Goal: Task Accomplishment & Management: Use online tool/utility

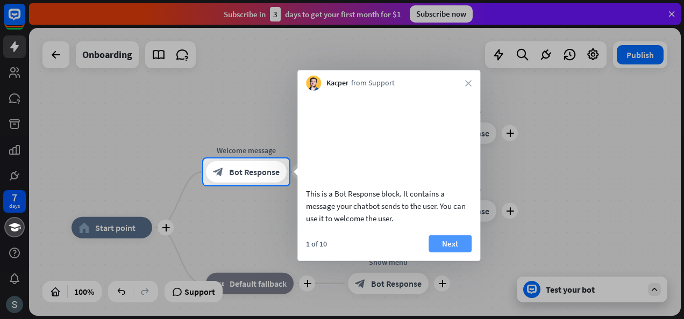
click at [440, 252] on button "Next" at bounding box center [449, 243] width 43 height 17
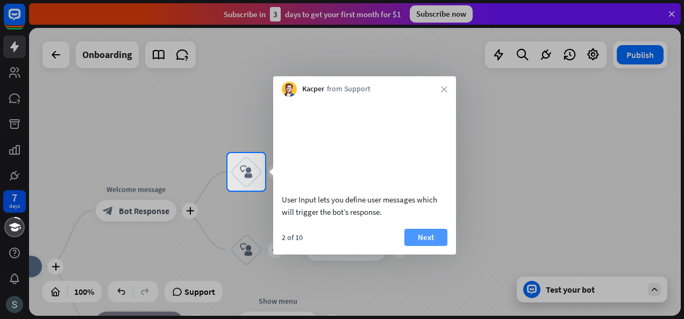
click at [441, 246] on button "Next" at bounding box center [425, 237] width 43 height 17
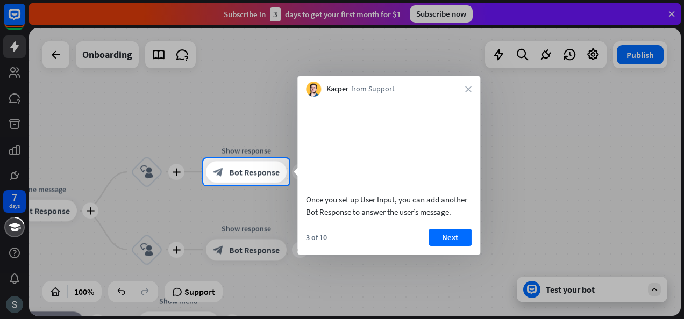
click at [442, 224] on div "Once you set up User Input, you can add another Bot Response to answer the user…" at bounding box center [388, 160] width 183 height 127
click at [444, 240] on div "Once you set up User Input, you can add another Bot Response to answer the user…" at bounding box center [388, 176] width 183 height 158
click at [449, 246] on button "Next" at bounding box center [449, 237] width 43 height 17
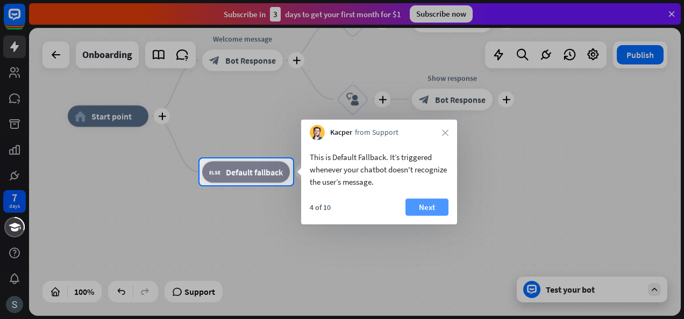
click at [429, 212] on button "Next" at bounding box center [426, 207] width 43 height 17
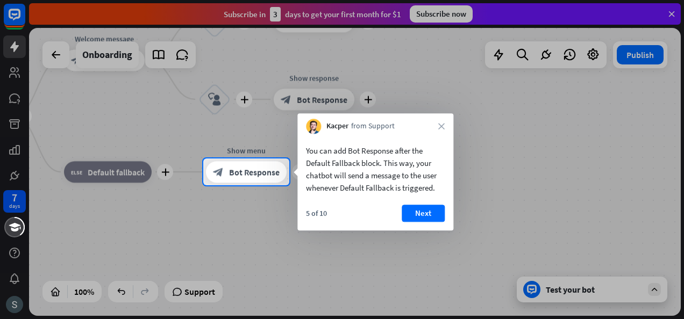
click at [429, 212] on button "Next" at bounding box center [422, 213] width 43 height 17
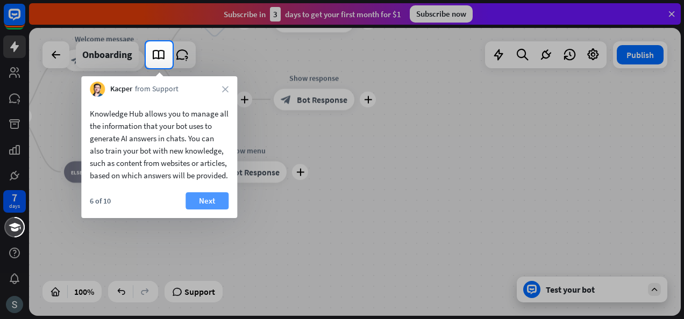
click at [210, 210] on button "Next" at bounding box center [206, 200] width 43 height 17
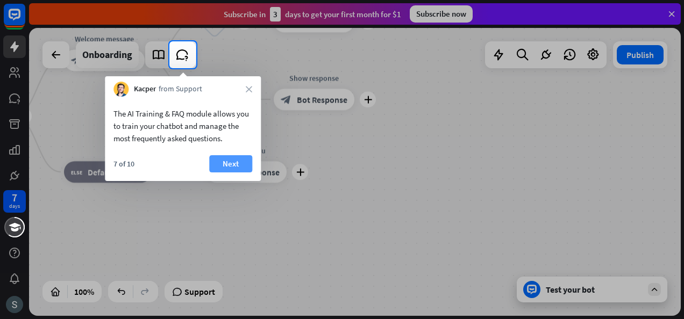
click at [231, 160] on button "Next" at bounding box center [230, 163] width 43 height 17
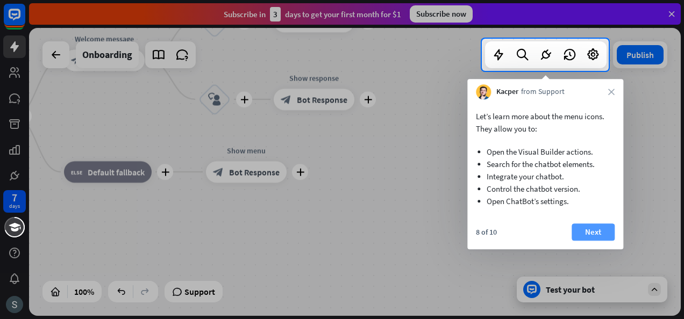
click at [603, 240] on button "Next" at bounding box center [592, 232] width 43 height 17
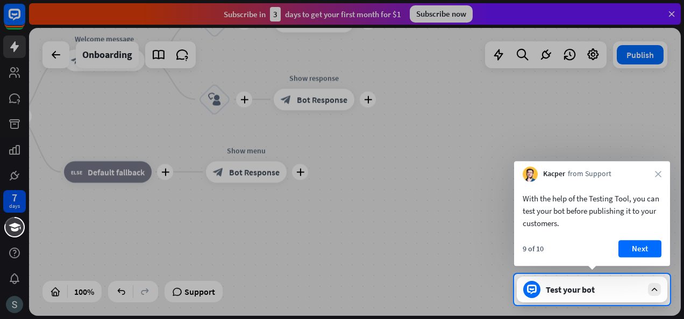
click at [638, 234] on div "With the help of the Testing Tool, you can test your bot before publishing it t…" at bounding box center [592, 208] width 156 height 53
click at [641, 242] on button "Next" at bounding box center [639, 248] width 43 height 17
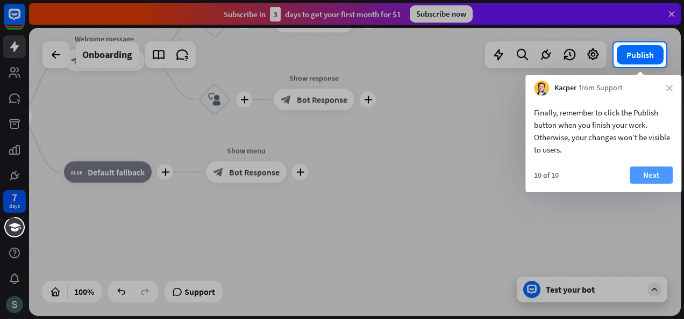
click at [649, 177] on button "Next" at bounding box center [650, 175] width 43 height 17
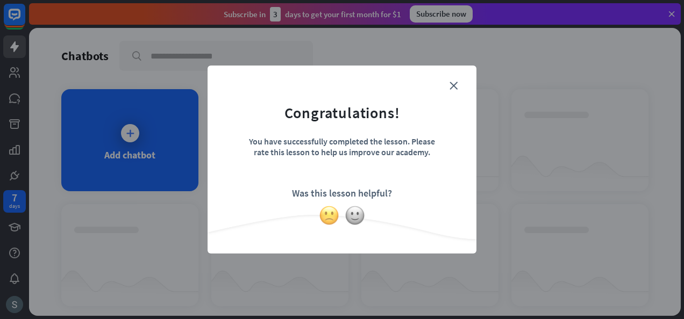
click at [321, 216] on img at bounding box center [329, 215] width 20 height 20
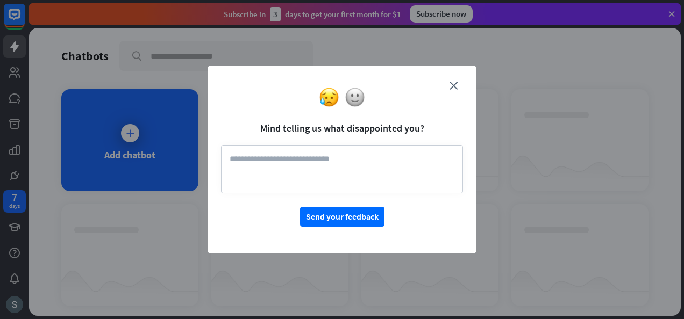
click at [448, 87] on form "Mind telling us what disappointed you? Send your feedback" at bounding box center [342, 153] width 242 height 148
click at [449, 86] on form "Mind telling us what disappointed you? Send your feedback" at bounding box center [342, 153] width 242 height 148
click at [455, 83] on icon "close" at bounding box center [453, 86] width 8 height 8
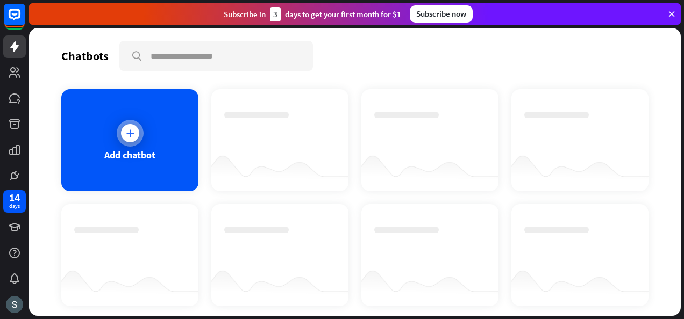
click at [114, 151] on div "Add chatbot" at bounding box center [129, 155] width 51 height 12
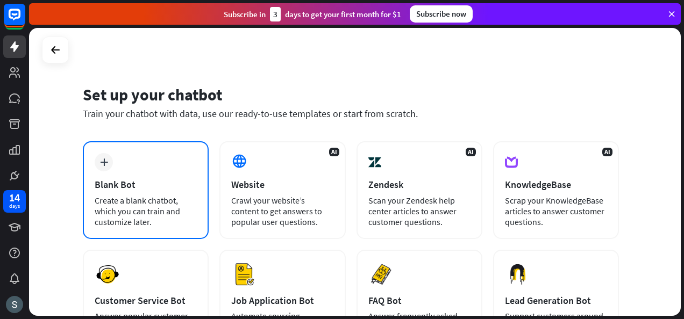
click at [146, 190] on div "Blank Bot" at bounding box center [146, 184] width 102 height 12
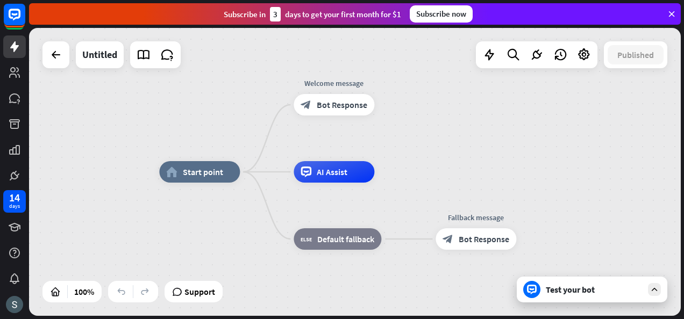
click at [431, 158] on div "home_2 Start point Welcome message block_bot_response Bot Response AI Assist bl…" at bounding box center [354, 172] width 651 height 288
